Goal: Obtain resource: Download file/media

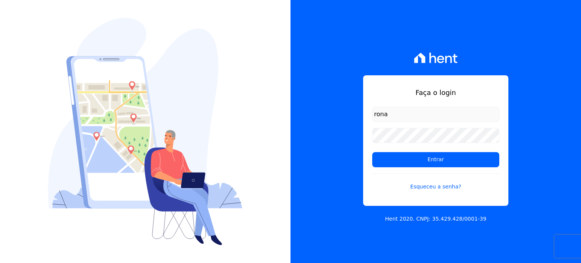
type input "[PERSON_NAME][EMAIL_ADDRESS][DOMAIN_NAME]"
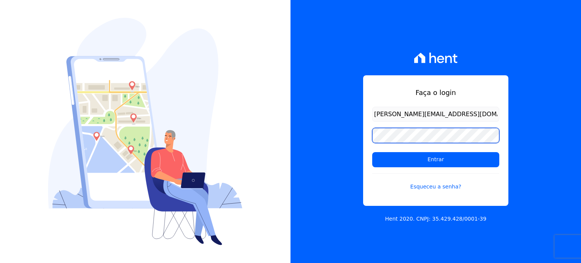
click at [372, 152] on input "Entrar" at bounding box center [435, 159] width 127 height 15
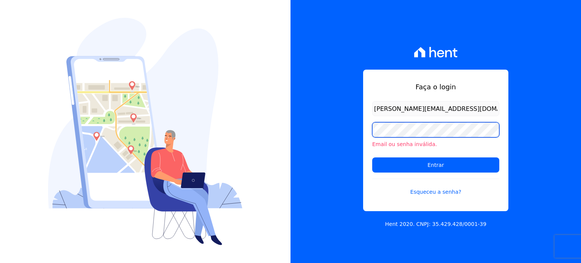
click at [372, 157] on input "Entrar" at bounding box center [435, 164] width 127 height 15
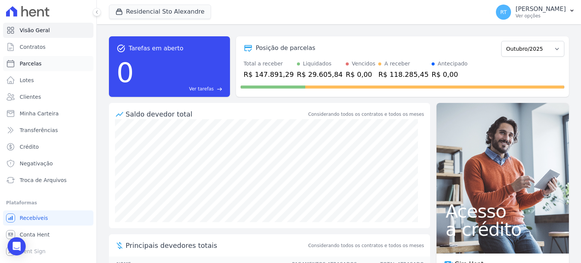
click at [31, 63] on span "Parcelas" at bounding box center [31, 64] width 22 height 8
select select
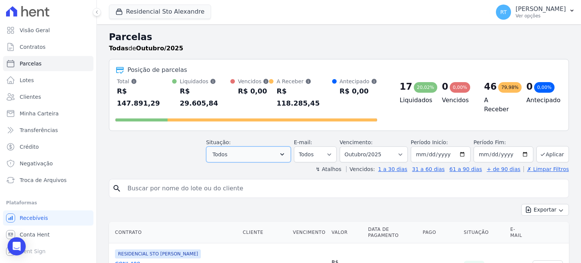
click at [286, 151] on icon "button" at bounding box center [282, 155] width 8 height 8
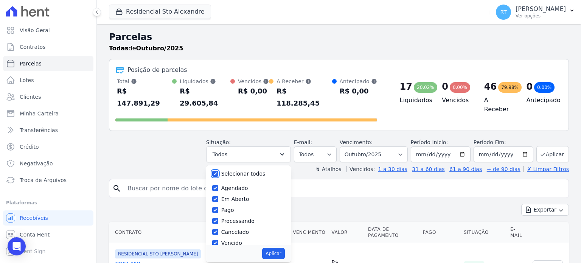
click at [218, 171] on input "Selecionar todos" at bounding box center [215, 174] width 6 height 6
checkbox input "false"
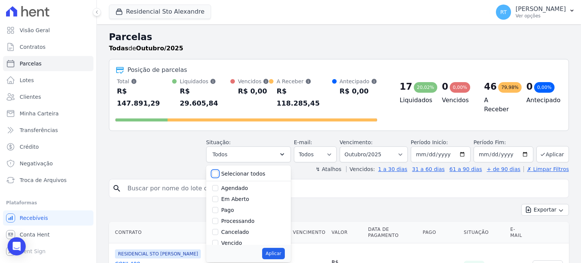
checkbox input "false"
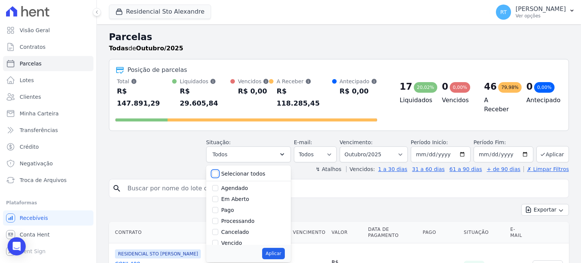
checkbox input "false"
click at [218, 240] on input "Vencido" at bounding box center [215, 243] width 6 height 6
checkbox input "true"
click at [282, 248] on button "Aplicar" at bounding box center [273, 253] width 22 height 11
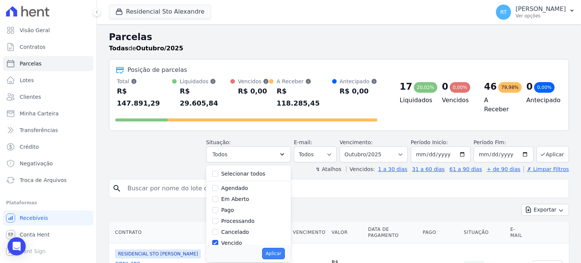
select select "overdue"
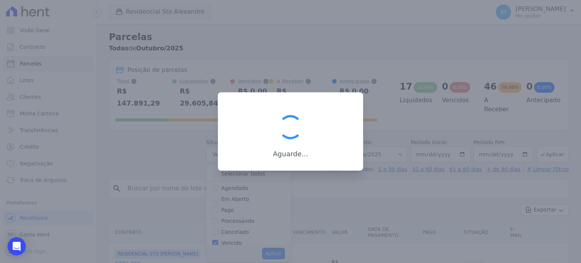
scroll to position [14, 0]
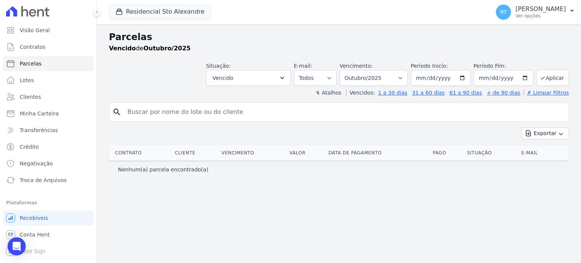
select select
click at [408, 80] on select "Filtrar por período ──────── Todos os meses Março/2020 Abril/2020 Maio/2020 Jun…" at bounding box center [374, 78] width 68 height 16
select select "date_range_filter"
click at [351, 70] on select "Filtrar por período ──────── Todos os meses Março/2020 Abril/2020 Maio/2020 Jun…" at bounding box center [374, 78] width 68 height 16
click at [465, 77] on input "2025-10-01" at bounding box center [441, 78] width 60 height 16
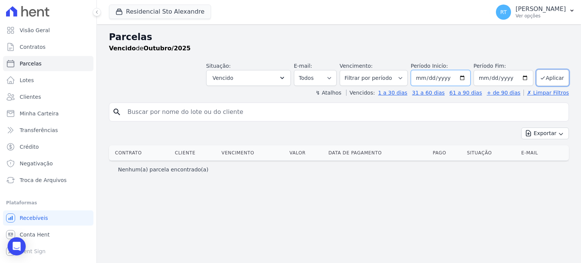
type input "[DATE]"
click at [554, 77] on button "Aplicar" at bounding box center [553, 78] width 33 height 16
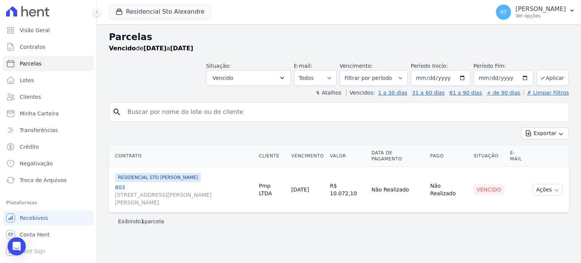
select select
click at [551, 132] on button "Exportar" at bounding box center [545, 134] width 48 height 12
click at [553, 152] on span "Exportar PDF" at bounding box center [545, 152] width 40 height 8
click at [58, 179] on span "Troca de Arquivos" at bounding box center [43, 180] width 47 height 8
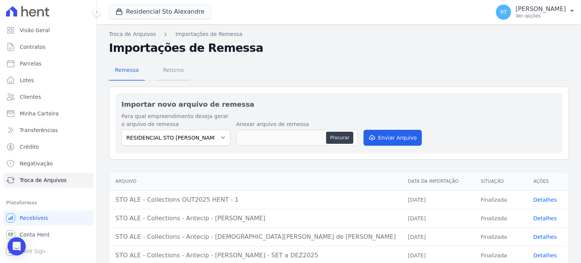
click at [174, 70] on span "Retorno" at bounding box center [174, 69] width 30 height 15
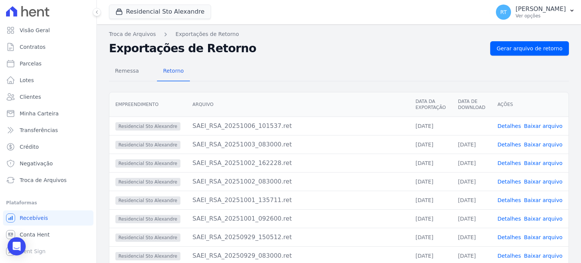
click at [515, 126] on link "Detalhes" at bounding box center [509, 126] width 23 height 6
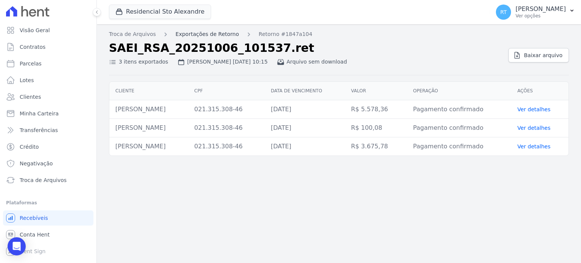
click at [197, 33] on link "Exportações de Retorno" at bounding box center [208, 34] width 64 height 8
